Goal: Find specific page/section

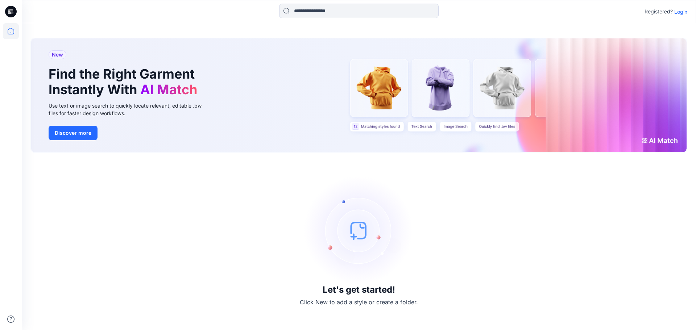
click at [683, 11] on p "Login" at bounding box center [681, 12] width 13 height 8
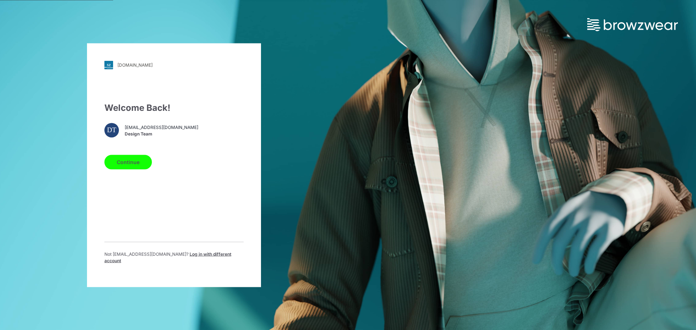
click at [121, 169] on button "Continue" at bounding box center [128, 162] width 48 height 15
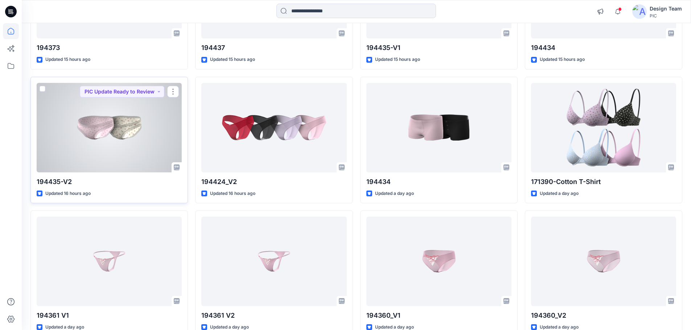
scroll to position [781, 0]
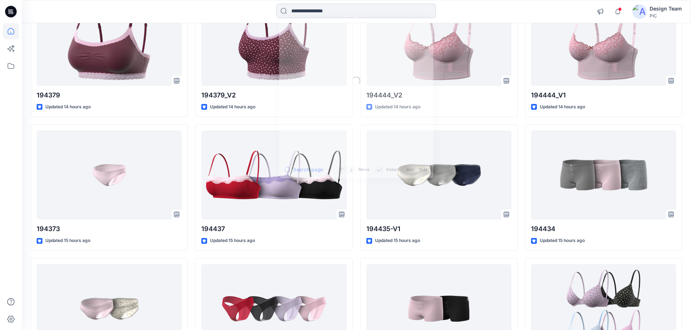
click at [321, 10] on input at bounding box center [356, 11] width 160 height 15
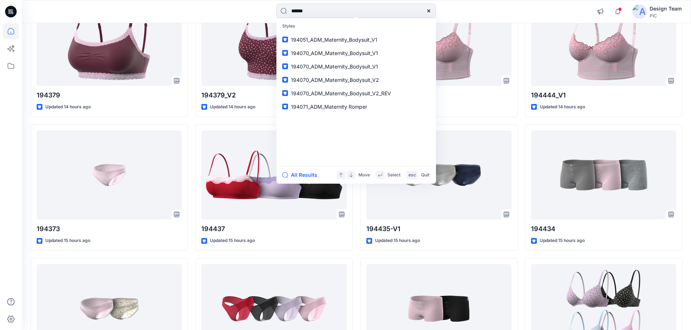
type input "******"
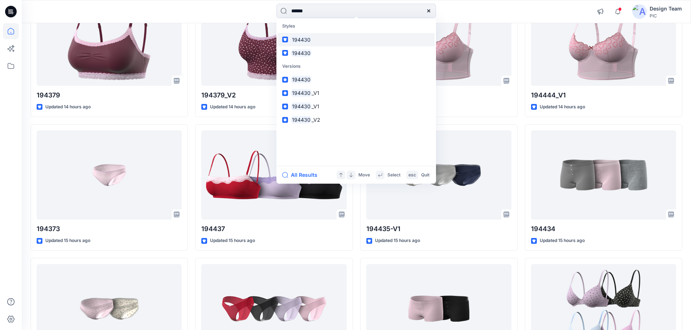
click at [375, 33] on link "194430" at bounding box center [356, 39] width 157 height 13
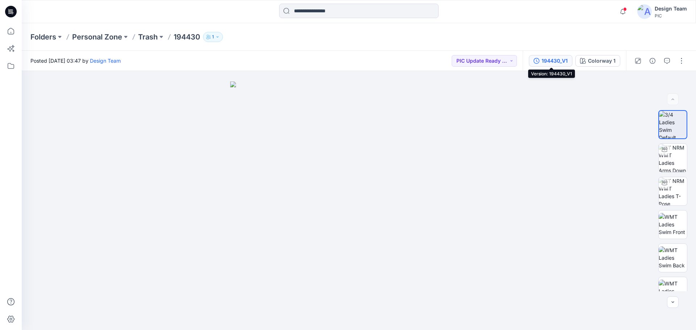
click at [551, 59] on div "194430_V1" at bounding box center [555, 61] width 26 height 8
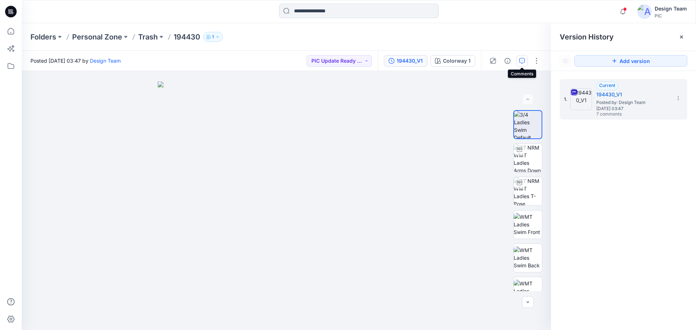
click at [527, 61] on button "button" at bounding box center [523, 61] width 12 height 12
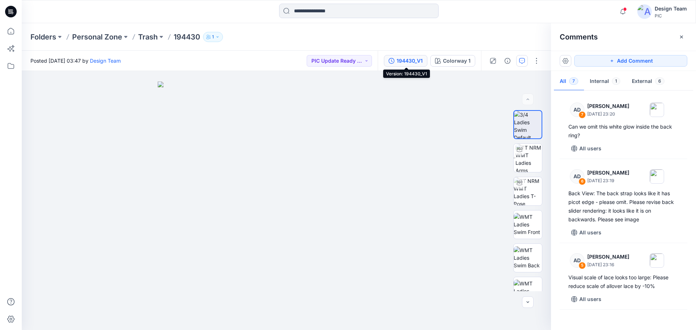
click at [408, 65] on button "194430_V1" at bounding box center [406, 61] width 44 height 12
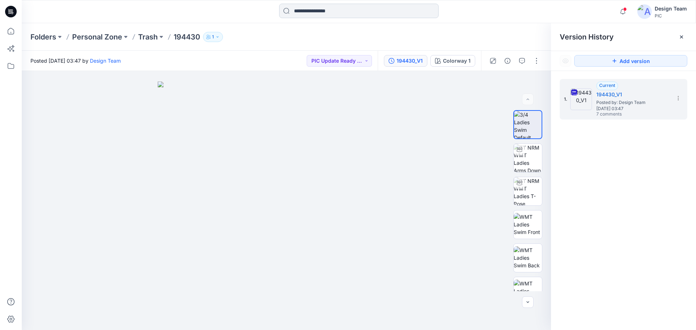
click at [342, 12] on input at bounding box center [359, 11] width 160 height 15
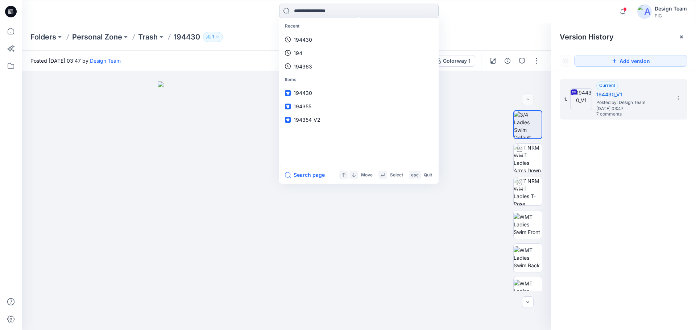
click at [339, 11] on input at bounding box center [359, 11] width 160 height 15
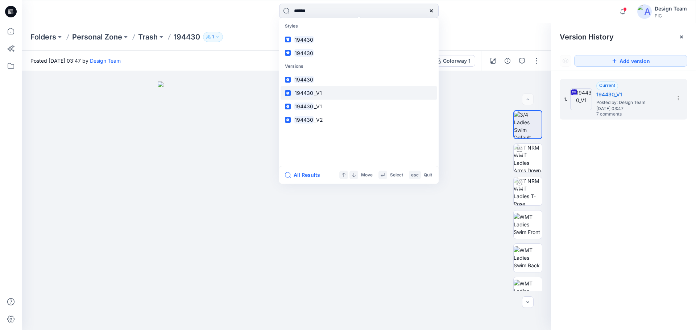
type input "******"
click at [309, 89] on mark "194430" at bounding box center [304, 93] width 21 height 8
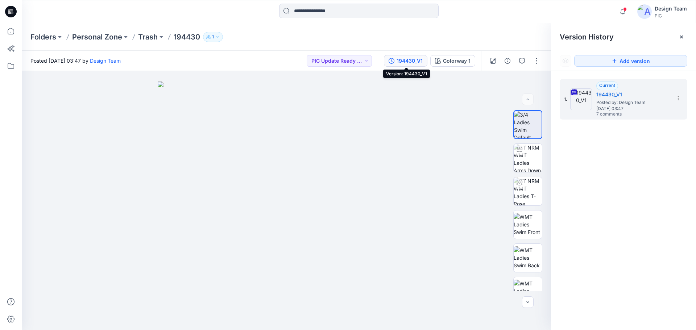
click at [415, 60] on div "194430_V1" at bounding box center [410, 61] width 26 height 8
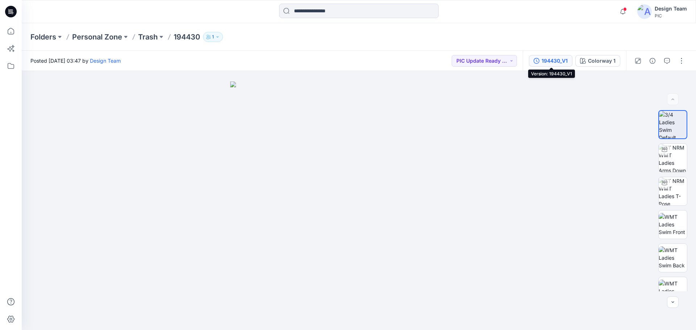
click at [539, 58] on icon "button" at bounding box center [537, 61] width 6 height 6
